Goal: Navigation & Orientation: Find specific page/section

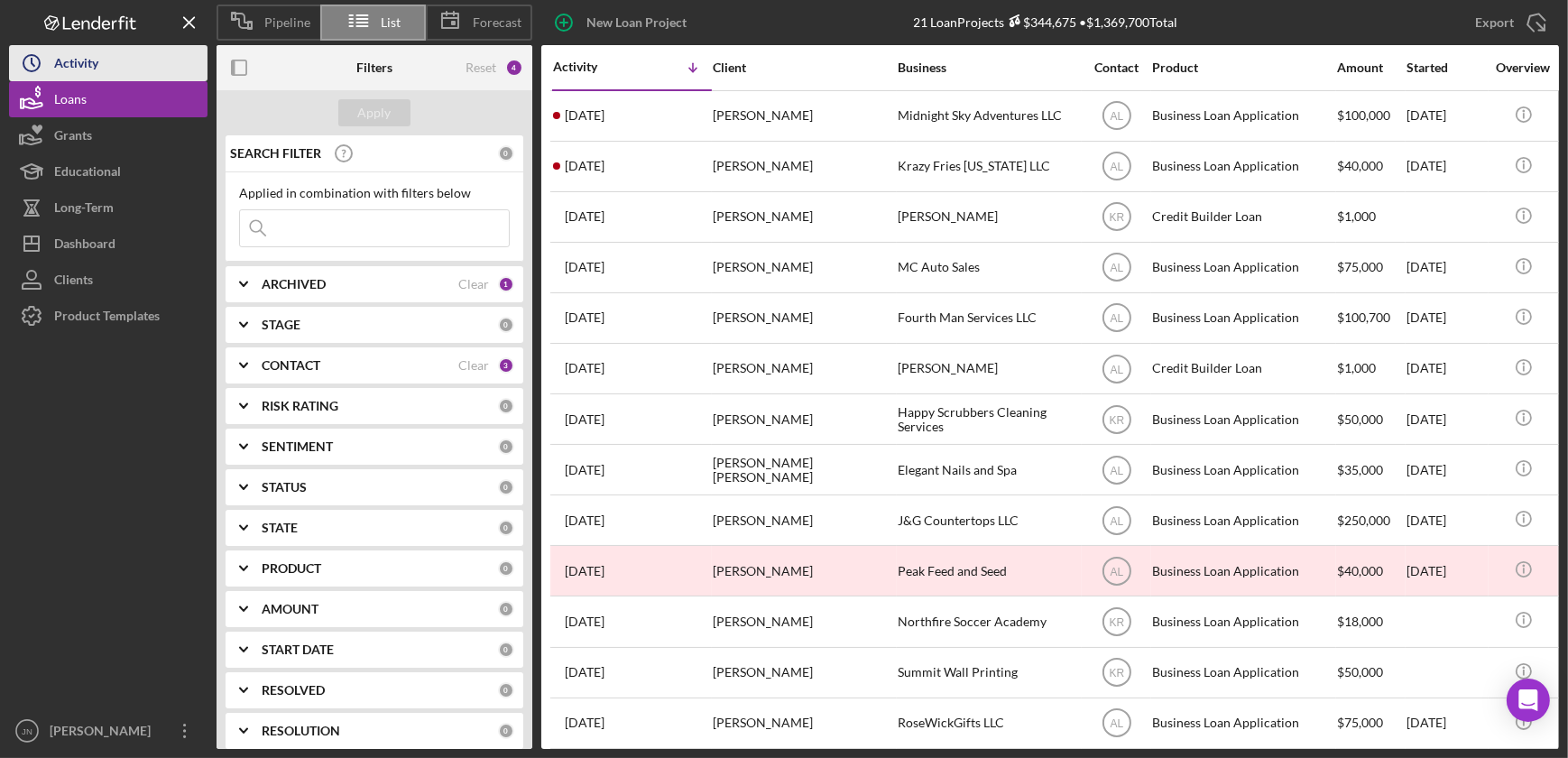
click at [108, 63] on button "Icon/History Activity" at bounding box center [108, 63] width 198 height 36
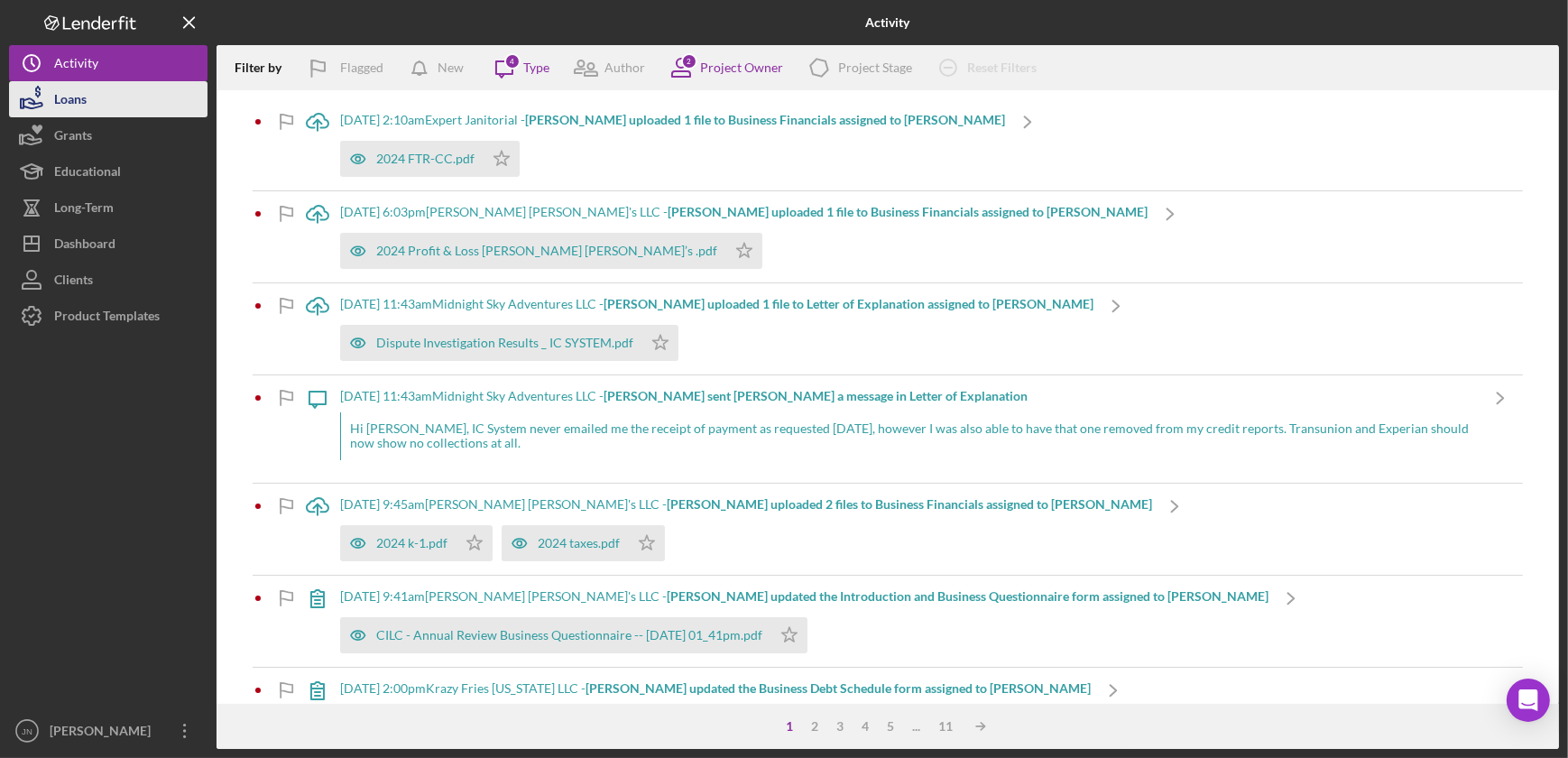
click at [59, 101] on div "Loans" at bounding box center [71, 101] width 33 height 41
